Goal: Find specific page/section

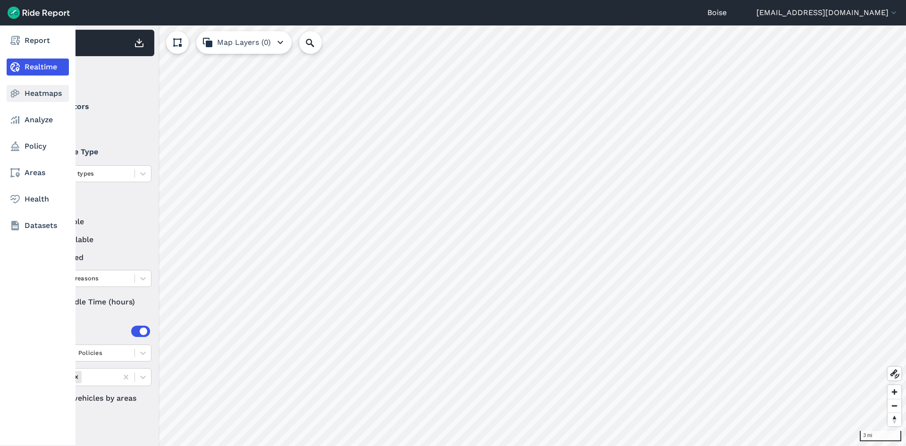
click at [23, 90] on link "Heatmaps" at bounding box center [38, 93] width 62 height 17
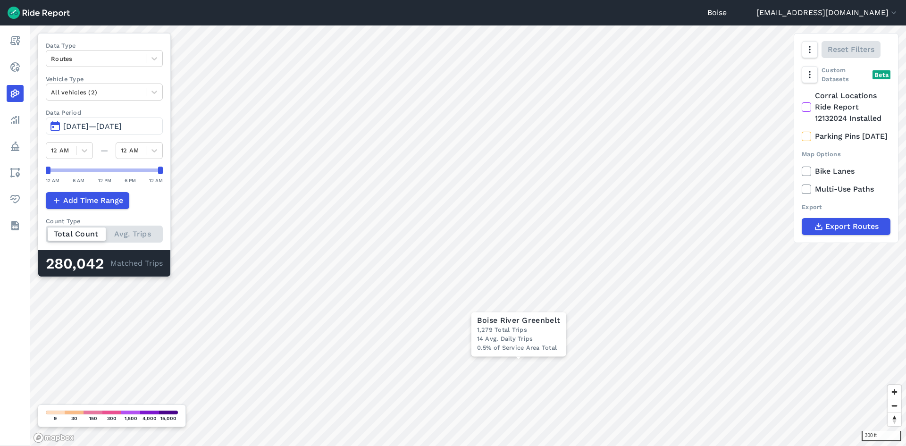
click at [116, 129] on span "[DATE]—[DATE]" at bounding box center [92, 126] width 59 height 9
click at [112, 125] on span "[DATE]—[DATE]" at bounding box center [92, 126] width 59 height 9
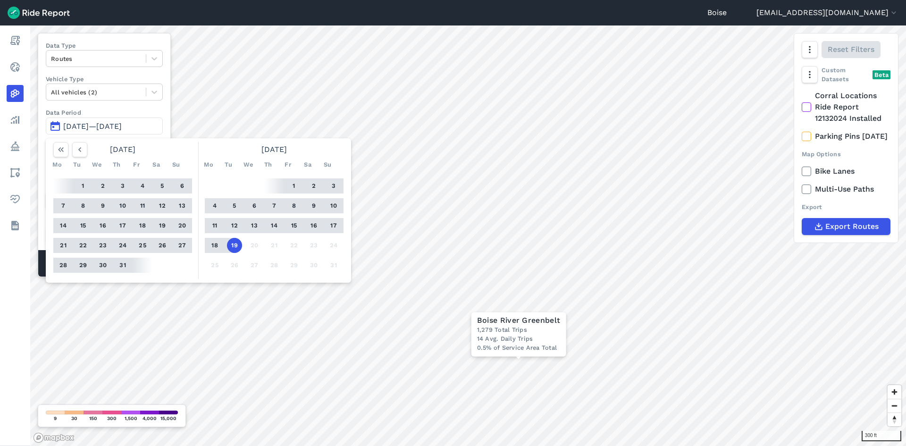
click at [297, 186] on button "1" at bounding box center [294, 185] width 15 height 15
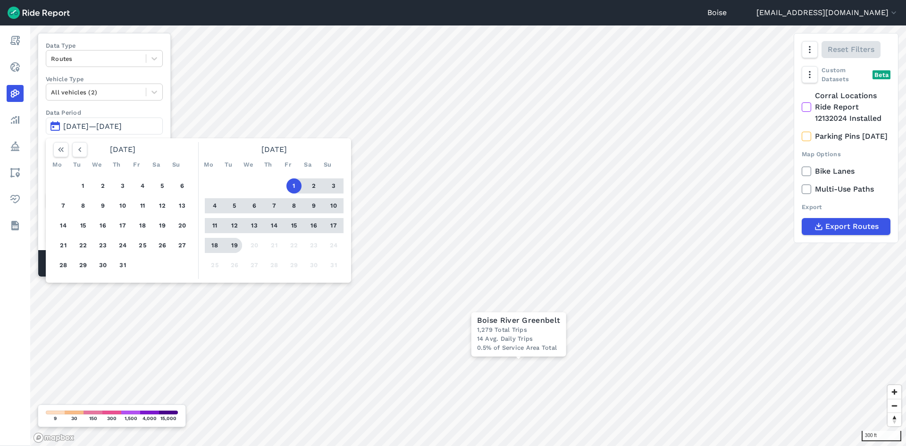
click at [236, 245] on button "19" at bounding box center [234, 245] width 15 height 15
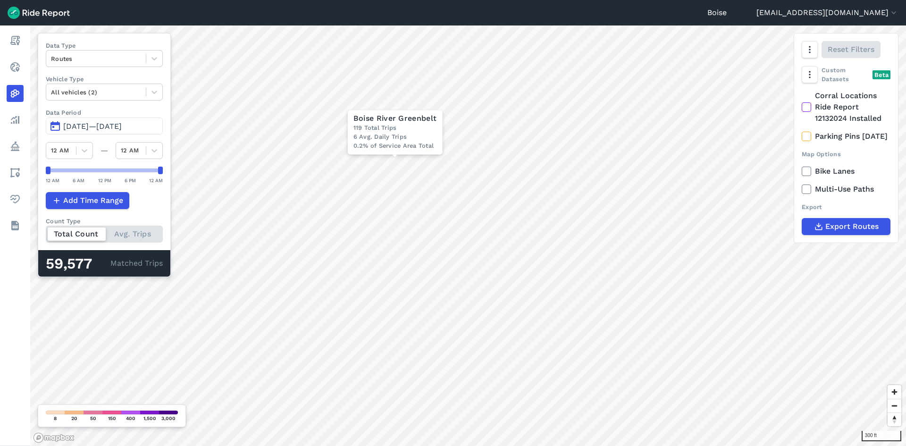
click at [116, 131] on button "[DATE]—[DATE]" at bounding box center [104, 126] width 117 height 17
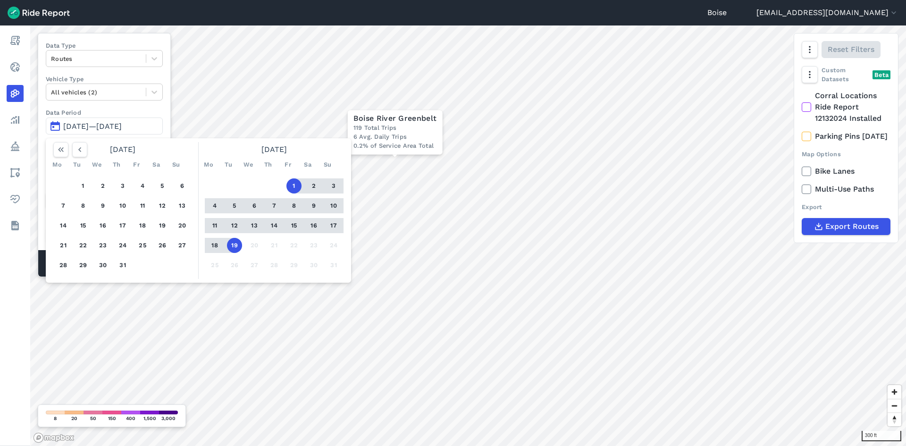
click at [314, 206] on button "9" at bounding box center [313, 205] width 15 height 15
click at [237, 246] on button "19" at bounding box center [234, 245] width 15 height 15
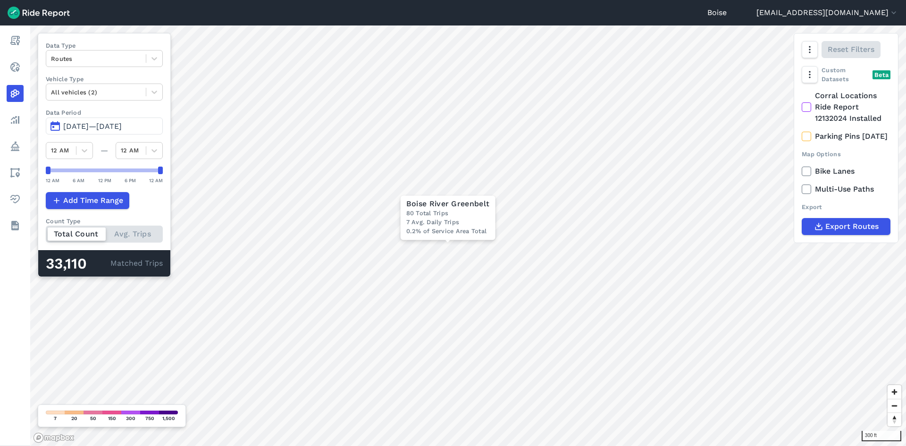
click at [122, 123] on span "[DATE]—[DATE]" at bounding box center [92, 126] width 59 height 9
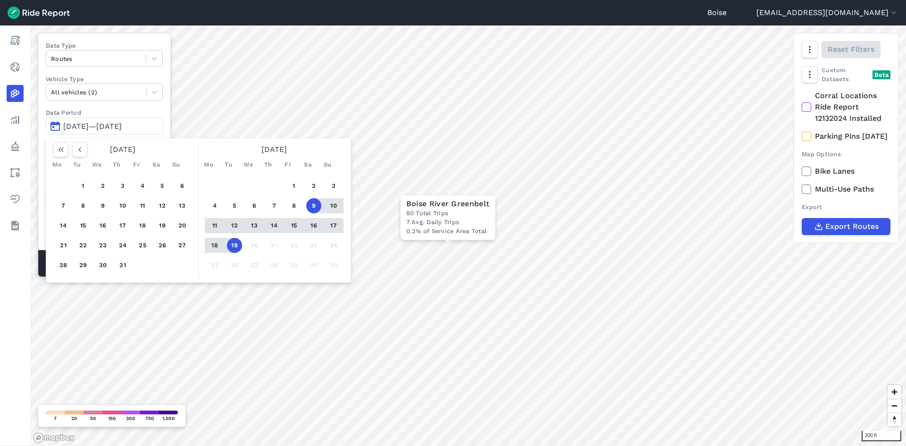
click at [312, 222] on button "16" at bounding box center [313, 225] width 15 height 15
click at [217, 247] on button "18" at bounding box center [214, 245] width 15 height 15
